Goal: Information Seeking & Learning: Learn about a topic

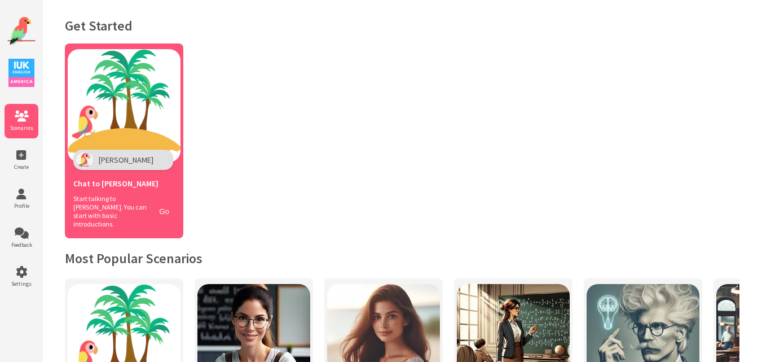
click at [161, 106] on img at bounding box center [124, 105] width 113 height 113
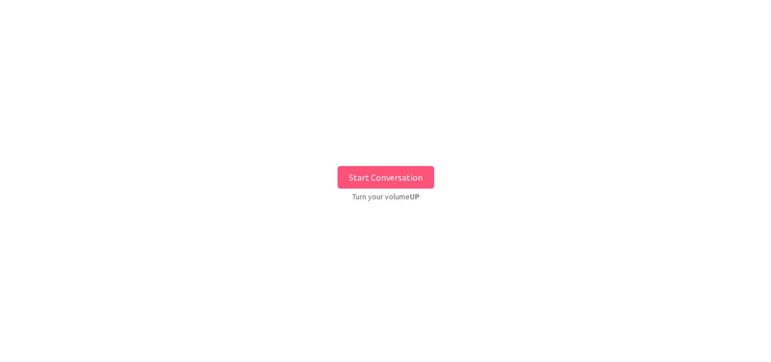
click at [407, 175] on button "Start Conversation" at bounding box center [385, 177] width 96 height 23
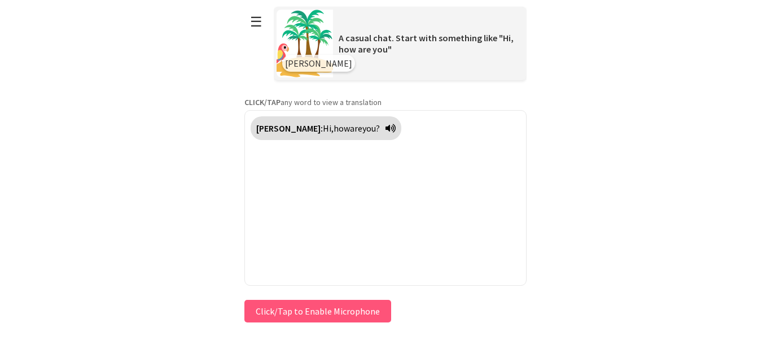
click at [348, 318] on button "Click/Tap to Enable Microphone" at bounding box center [317, 311] width 147 height 23
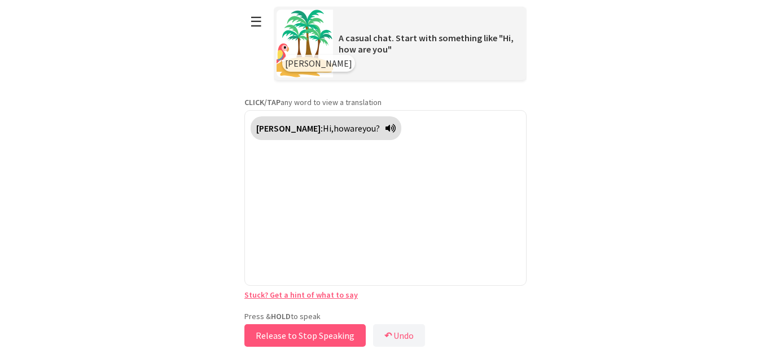
click at [293, 331] on button "Release to Stop Speaking" at bounding box center [304, 335] width 121 height 23
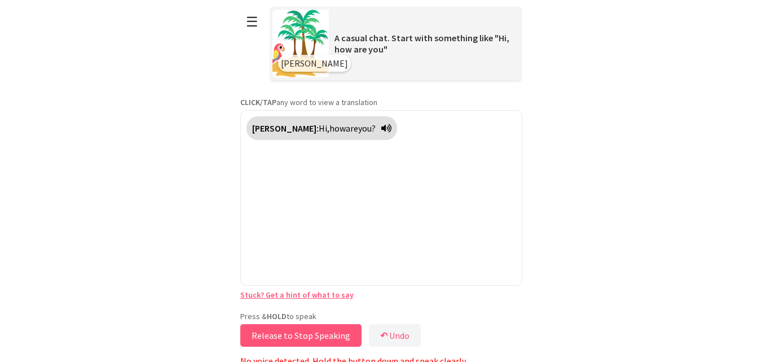
click at [293, 331] on button "Release to Stop Speaking" at bounding box center [300, 335] width 121 height 23
click at [166, 302] on html "**********" at bounding box center [381, 181] width 762 height 362
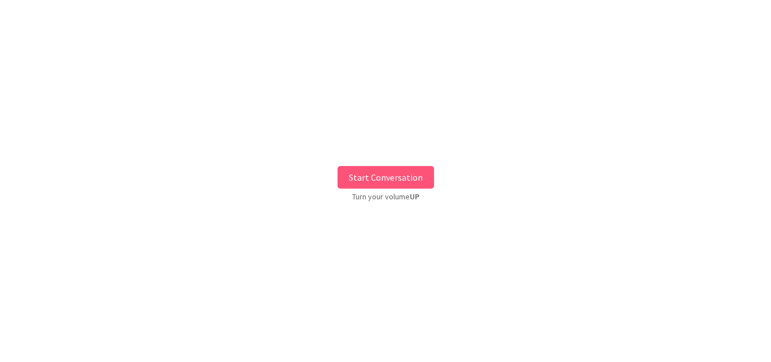
click at [420, 187] on button "Start Conversation" at bounding box center [385, 177] width 96 height 23
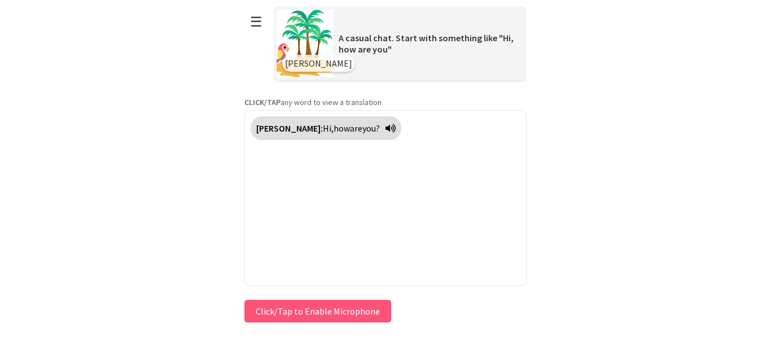
click at [310, 306] on button "Click/Tap to Enable Microphone" at bounding box center [317, 311] width 147 height 23
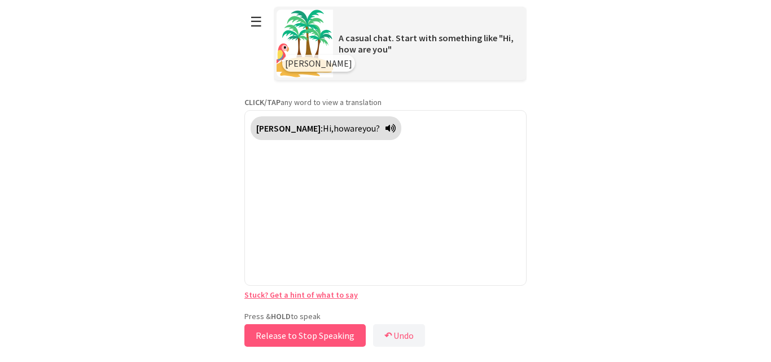
click at [282, 336] on button "Release to Stop Speaking" at bounding box center [304, 335] width 121 height 23
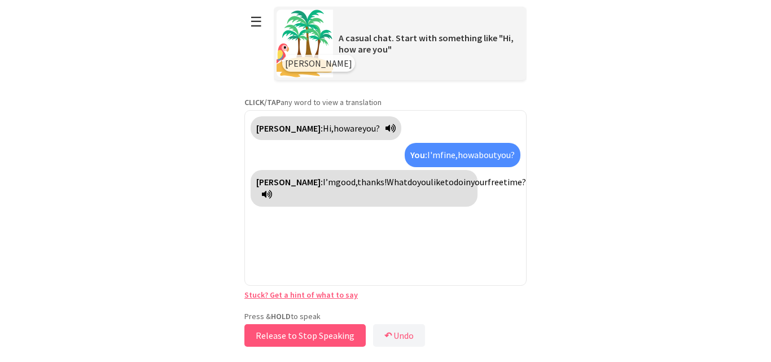
click at [282, 336] on button "Release to Stop Speaking" at bounding box center [304, 335] width 121 height 23
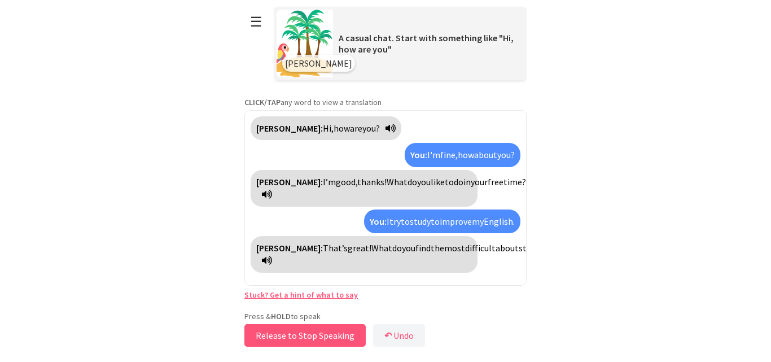
click at [282, 336] on button "Release to Stop Speaking" at bounding box center [304, 335] width 121 height 23
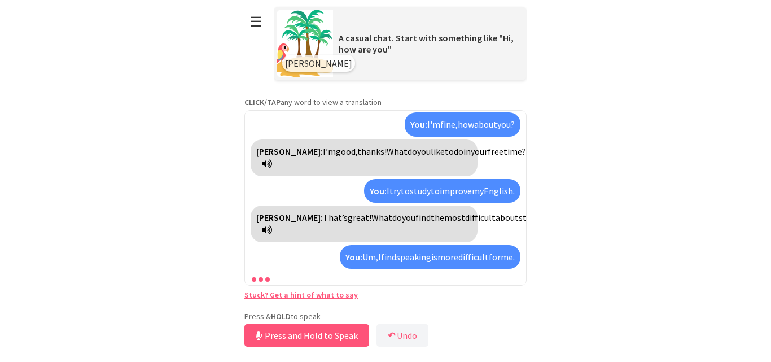
scroll to position [56, 0]
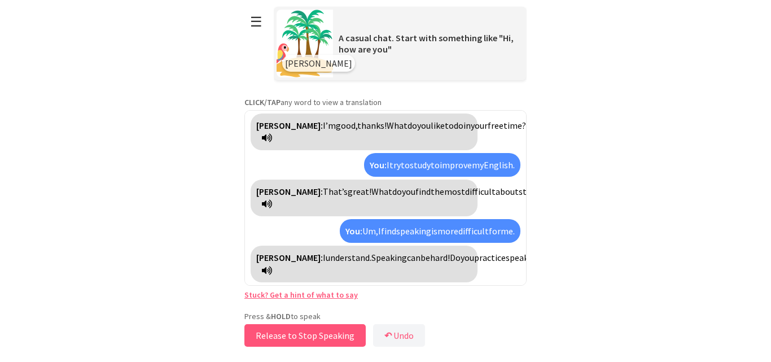
click at [282, 336] on button "Release to Stop Speaking" at bounding box center [304, 335] width 121 height 23
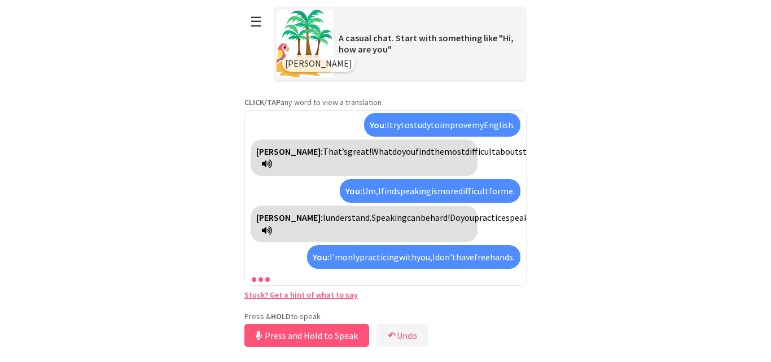
scroll to position [135, 0]
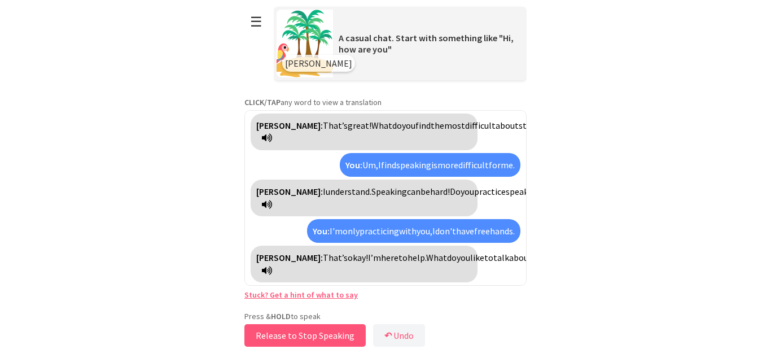
click at [282, 336] on button "Release to Stop Speaking" at bounding box center [304, 335] width 121 height 23
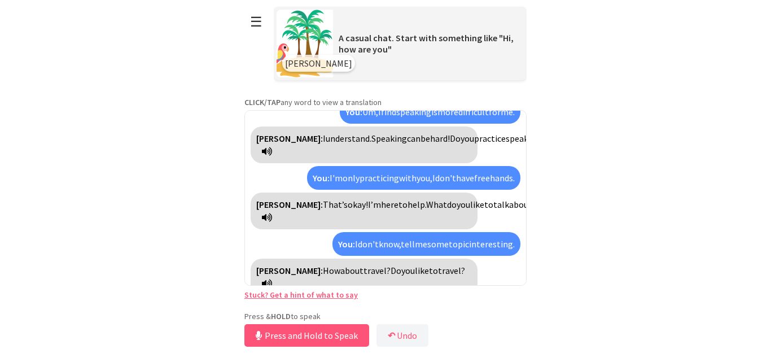
scroll to position [188, 0]
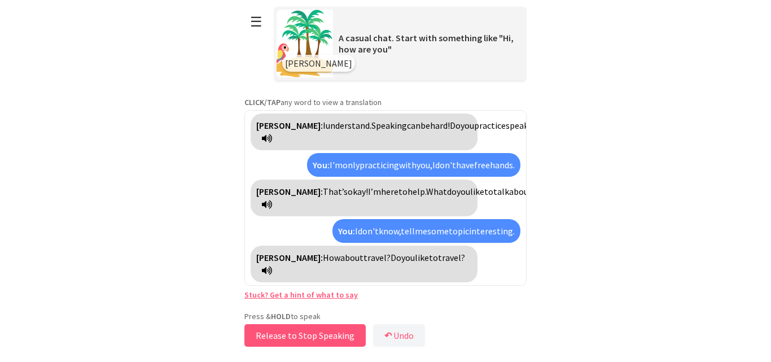
click at [282, 336] on button "Release to Stop Speaking" at bounding box center [304, 335] width 121 height 23
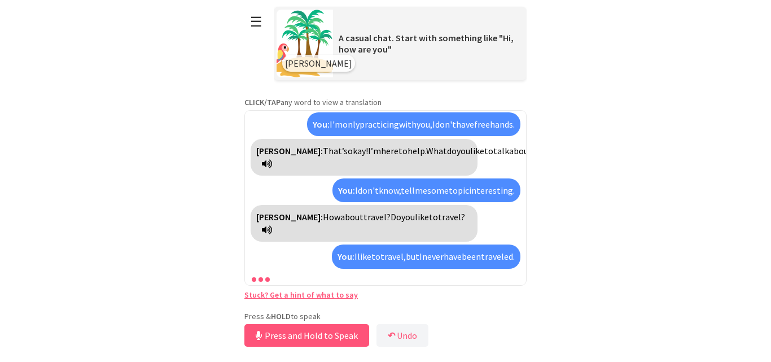
scroll to position [267, 0]
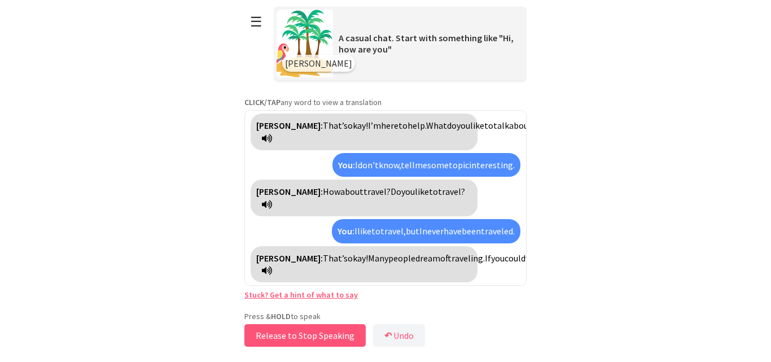
click at [282, 336] on button "Release to Stop Speaking" at bounding box center [304, 335] width 121 height 23
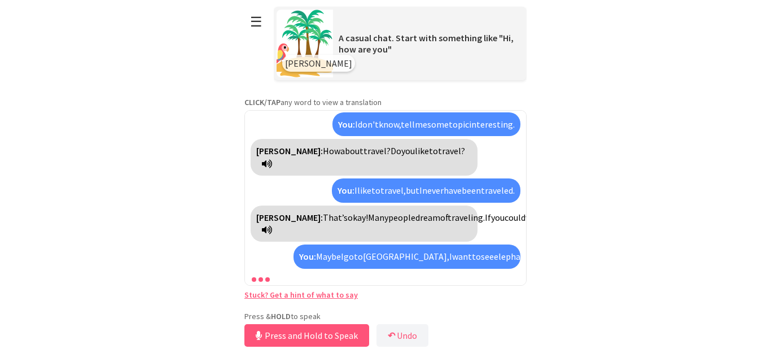
scroll to position [359, 0]
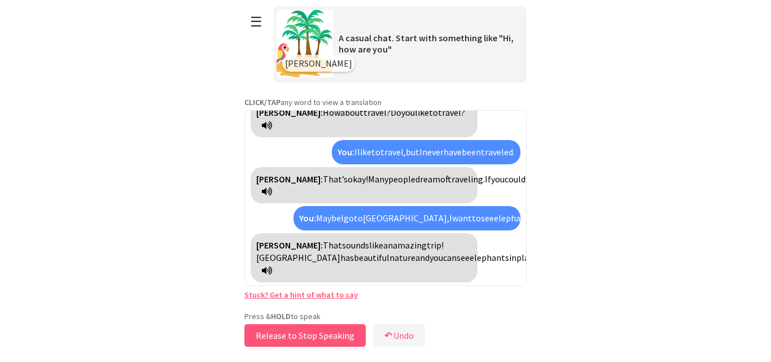
click at [282, 336] on button "Release to Stop Speaking" at bounding box center [304, 335] width 121 height 23
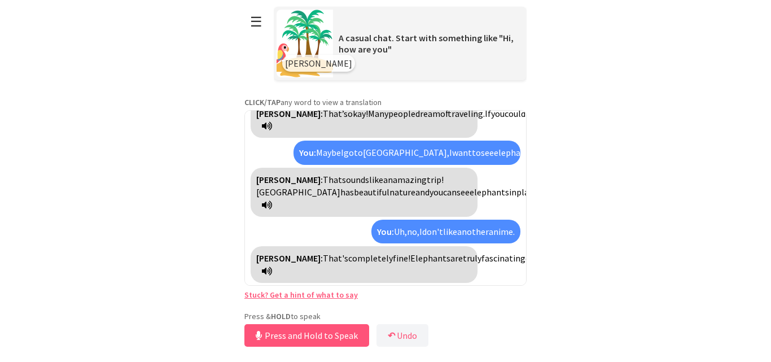
scroll to position [437, 0]
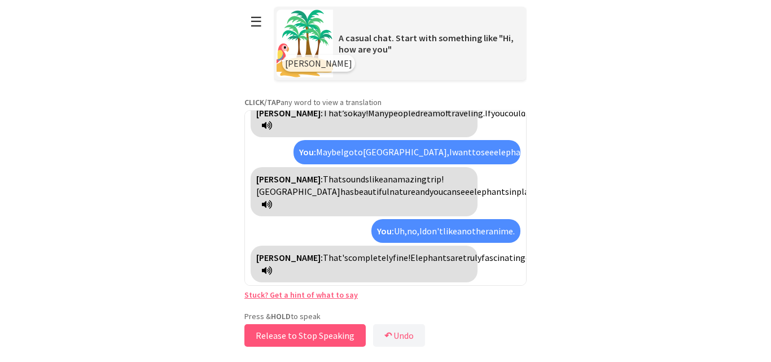
click at [282, 336] on button "Release to Stop Speaking" at bounding box center [304, 335] width 121 height 23
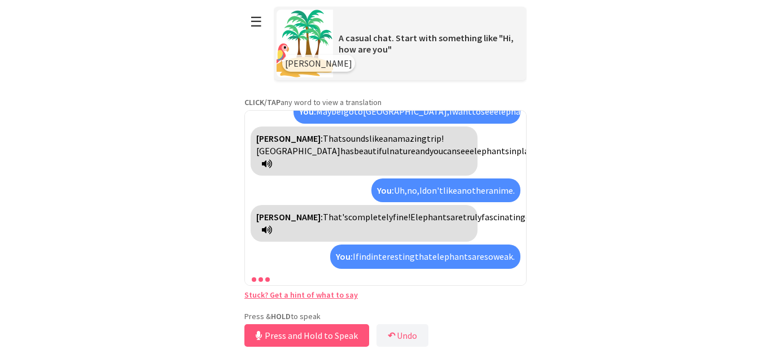
scroll to position [542, 0]
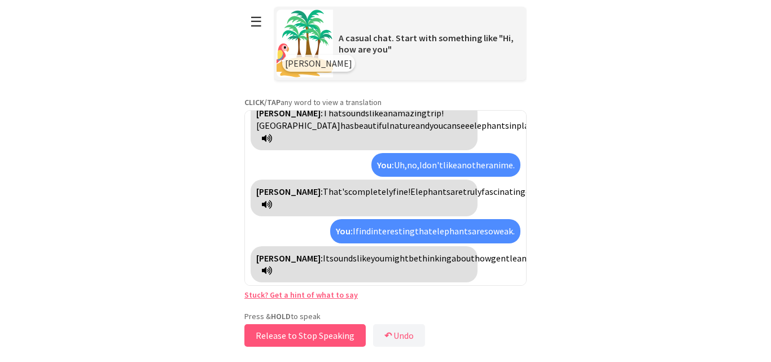
click at [282, 336] on button "Release to Stop Speaking" at bounding box center [304, 335] width 121 height 23
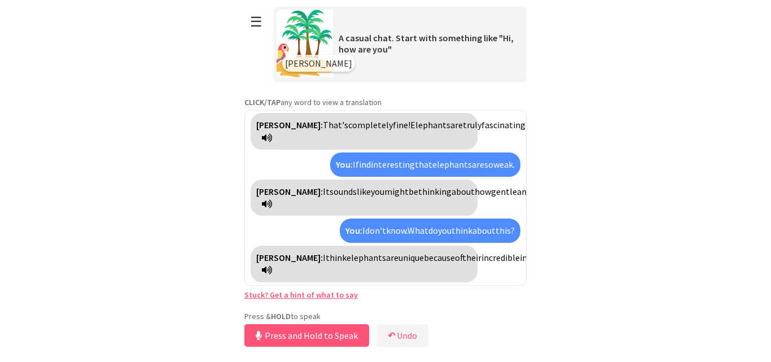
scroll to position [683, 0]
click at [295, 333] on button "Release to Stop Speaking" at bounding box center [304, 335] width 121 height 23
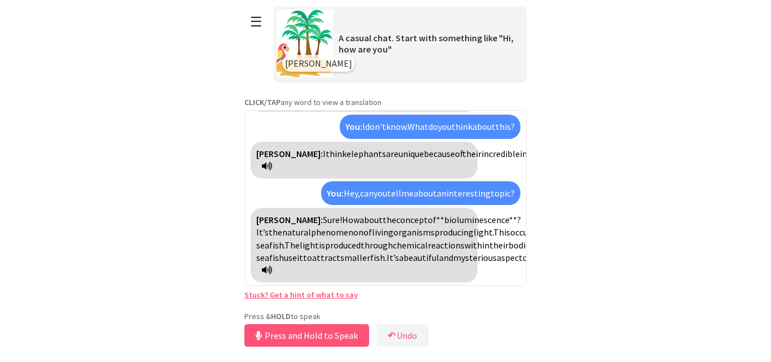
scroll to position [901, 0]
click at [295, 340] on button "Release to Stop Speaking" at bounding box center [304, 335] width 121 height 23
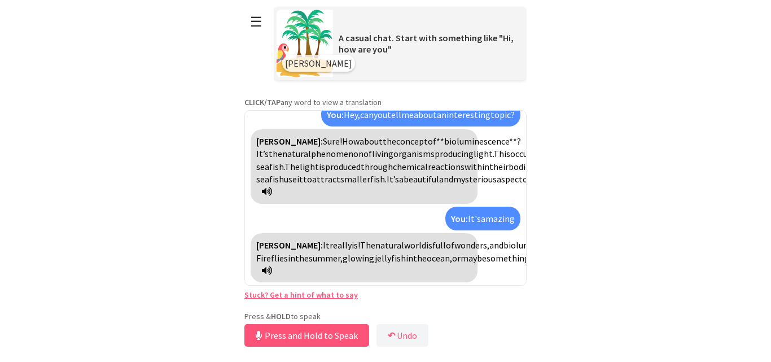
scroll to position [1030, 0]
click at [279, 324] on button "Release to Stop Speaking" at bounding box center [304, 335] width 121 height 23
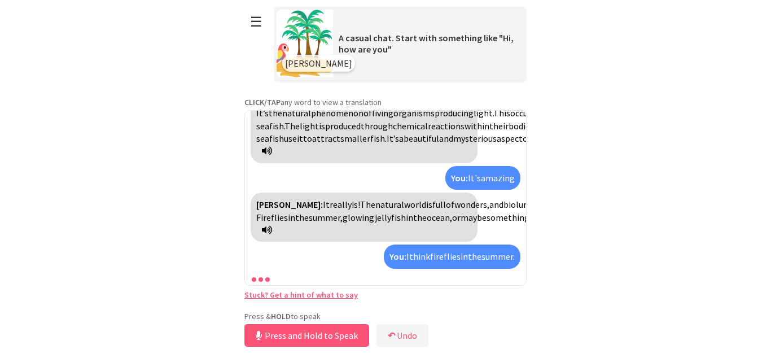
scroll to position [1135, 0]
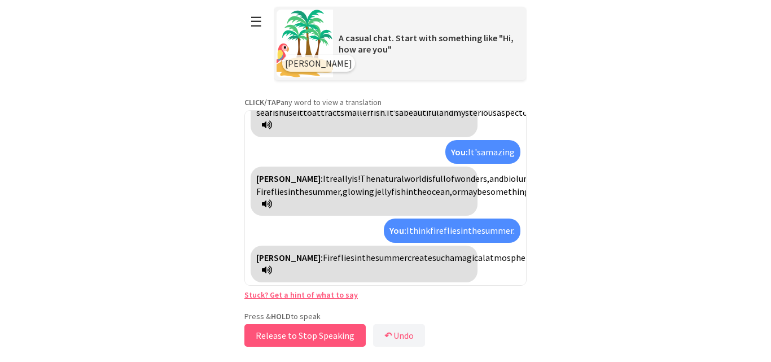
drag, startPoint x: 279, startPoint y: 331, endPoint x: 182, endPoint y: 190, distance: 171.5
click at [182, 190] on html "**********" at bounding box center [385, 181] width 771 height 362
click at [278, 337] on button "Release to Stop Speaking" at bounding box center [304, 335] width 121 height 23
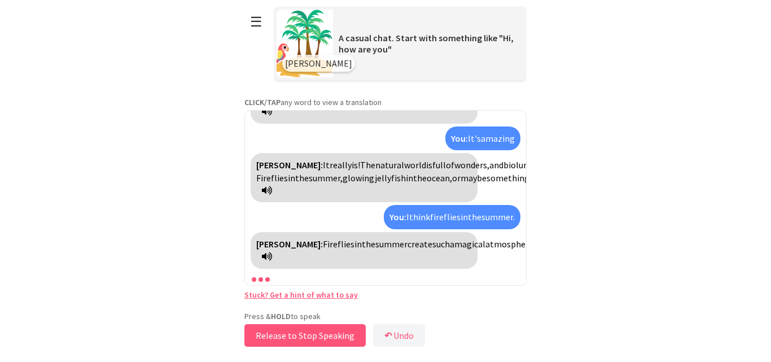
scroll to position [1175, 0]
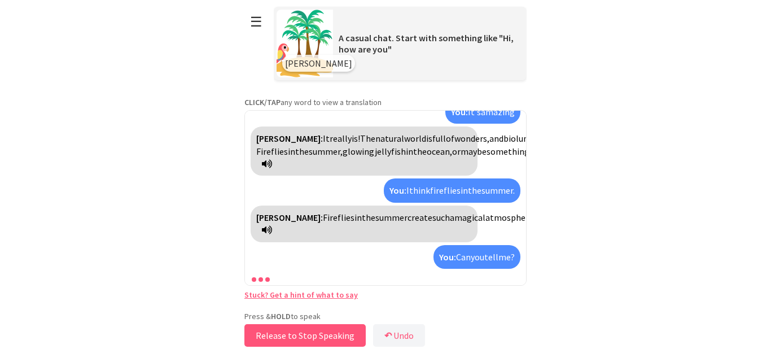
click at [278, 337] on button "Release to Stop Speaking" at bounding box center [304, 335] width 121 height 23
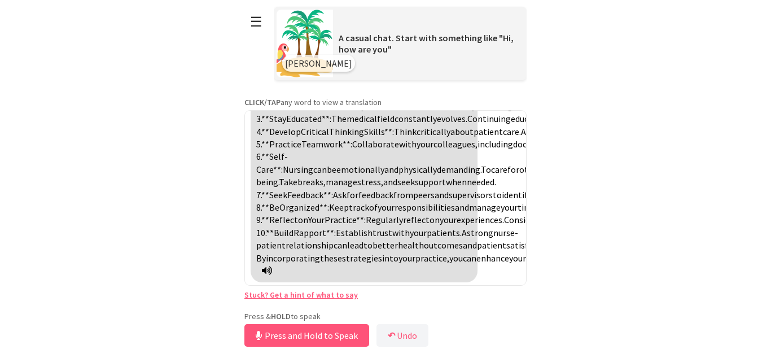
scroll to position [1848, 0]
click at [251, 21] on button "☰" at bounding box center [256, 21] width 24 height 29
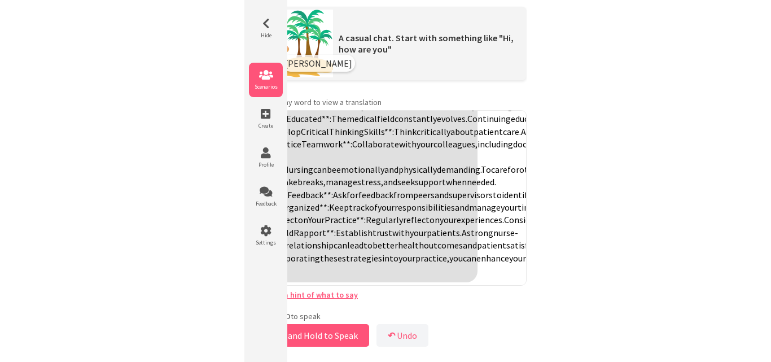
click at [258, 80] on icon at bounding box center [266, 74] width 34 height 11
